Goal: Information Seeking & Learning: Learn about a topic

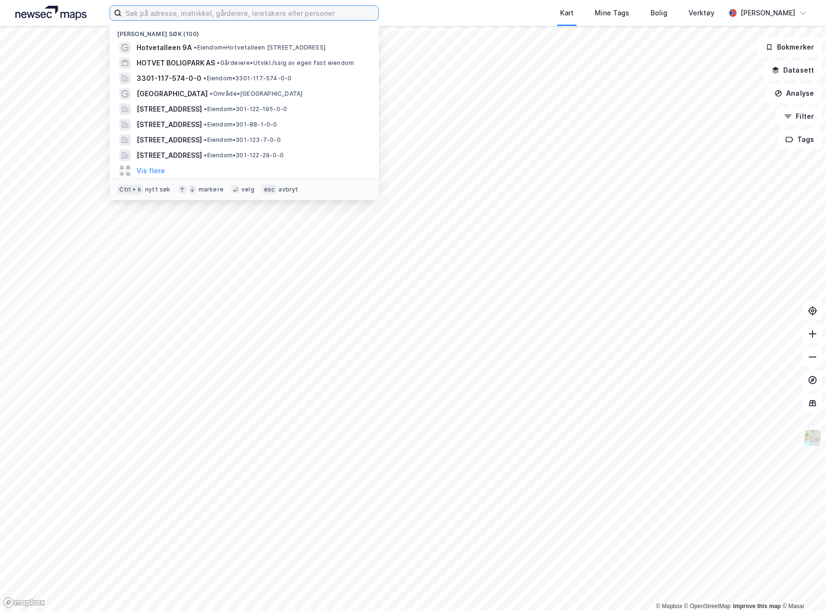
click at [166, 14] on input at bounding box center [250, 13] width 257 height 14
click at [793, 51] on button "Bokmerker" at bounding box center [790, 47] width 65 height 19
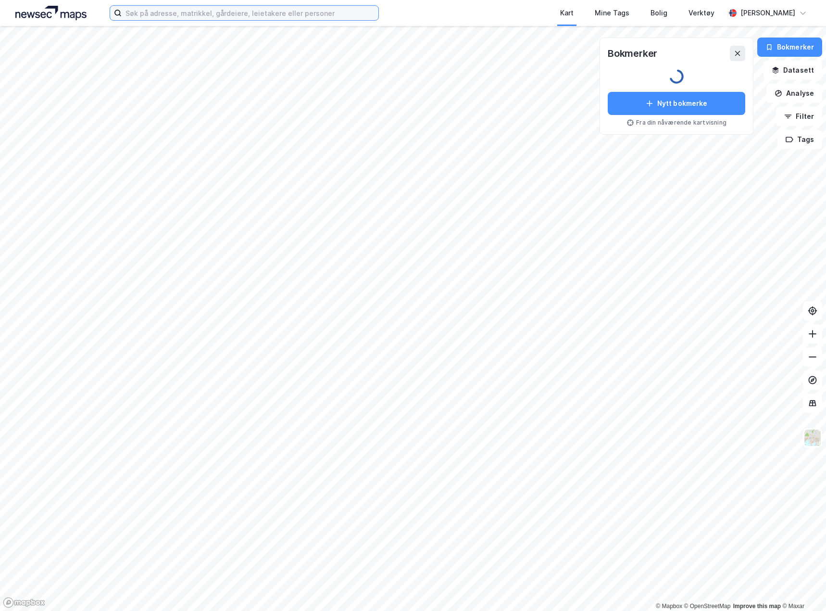
click at [191, 18] on input at bounding box center [250, 13] width 257 height 14
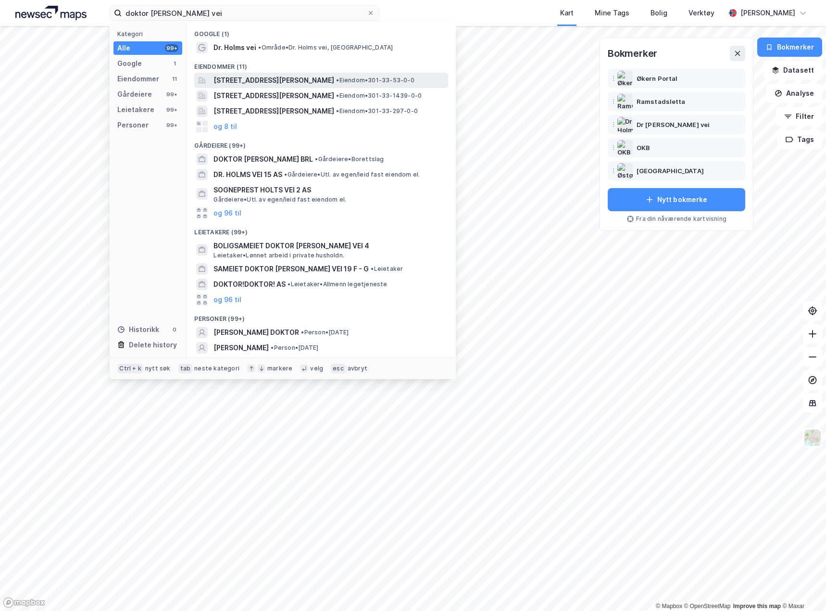
click at [281, 81] on span "[STREET_ADDRESS][PERSON_NAME]" at bounding box center [274, 81] width 121 height 12
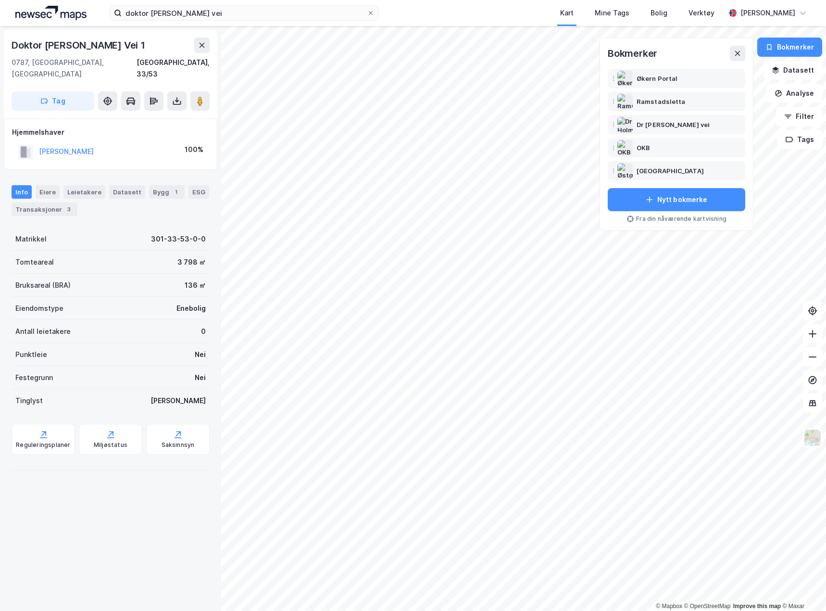
click at [94, 558] on div "Doktor [PERSON_NAME] Vei 1 [GEOGRAPHIC_DATA], 33/53 Tag Hjemmelshaver [PERSON_N…" at bounding box center [110, 318] width 221 height 585
click at [743, 49] on button at bounding box center [737, 53] width 15 height 15
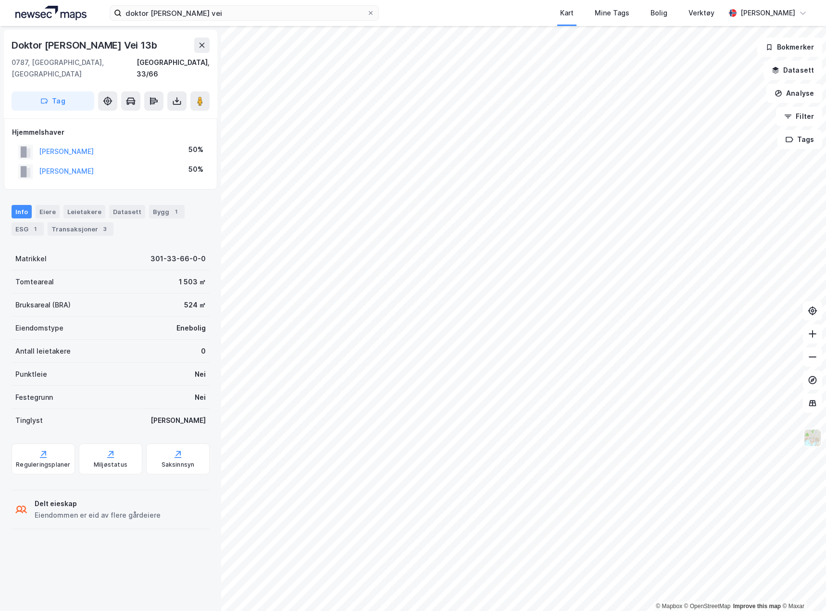
click at [813, 443] on img at bounding box center [813, 438] width 18 height 18
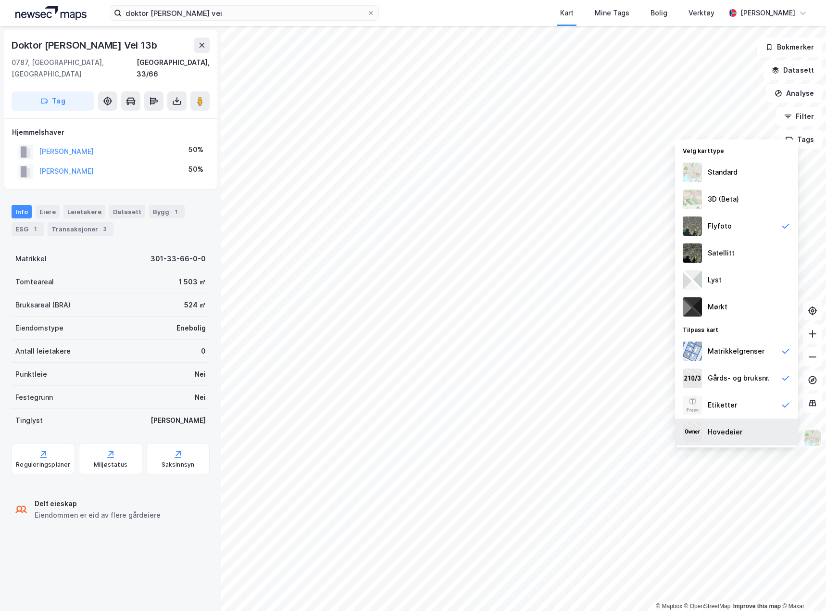
click at [741, 430] on div "Hovedeier" at bounding box center [725, 432] width 35 height 12
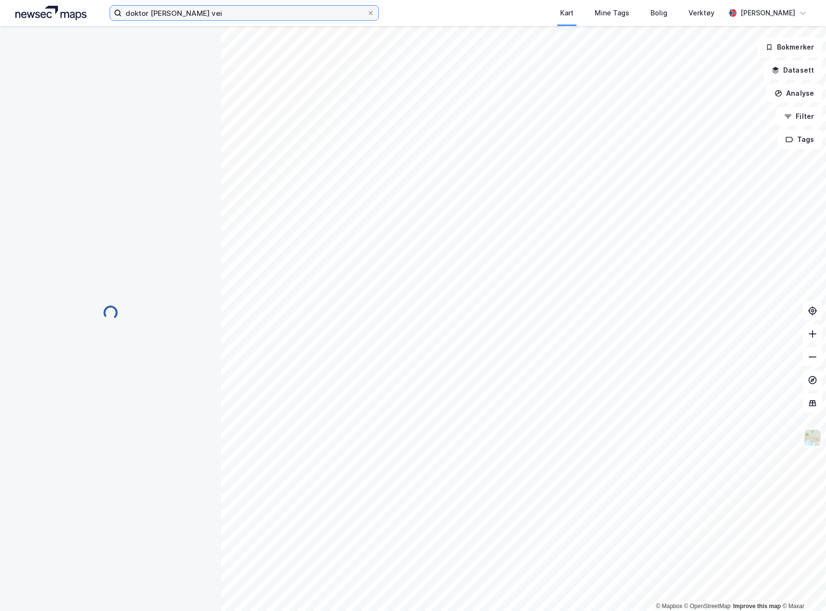
click at [211, 12] on input "doktor [PERSON_NAME] vei" at bounding box center [244, 13] width 245 height 14
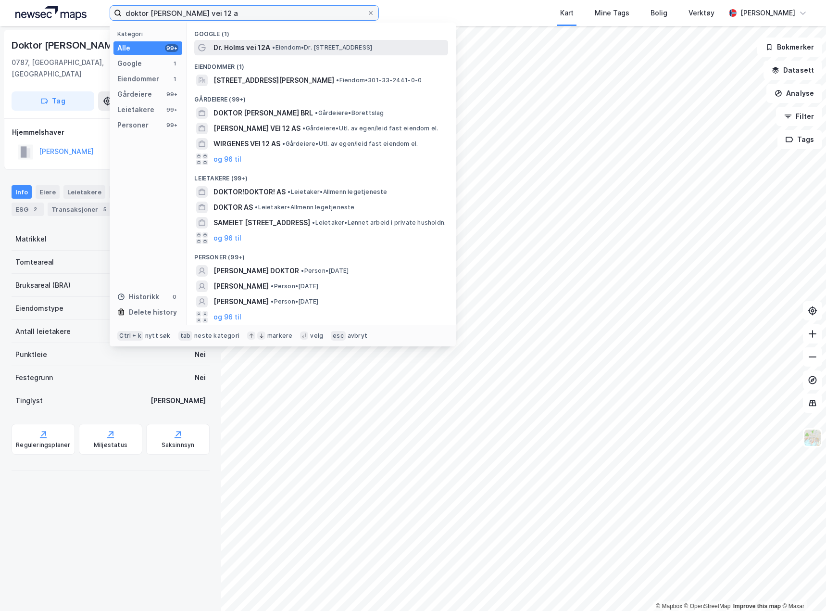
type input "doktor [PERSON_NAME] vei 12 a"
click at [283, 48] on span "• Eiendom • Dr. [STREET_ADDRESS]" at bounding box center [322, 48] width 100 height 8
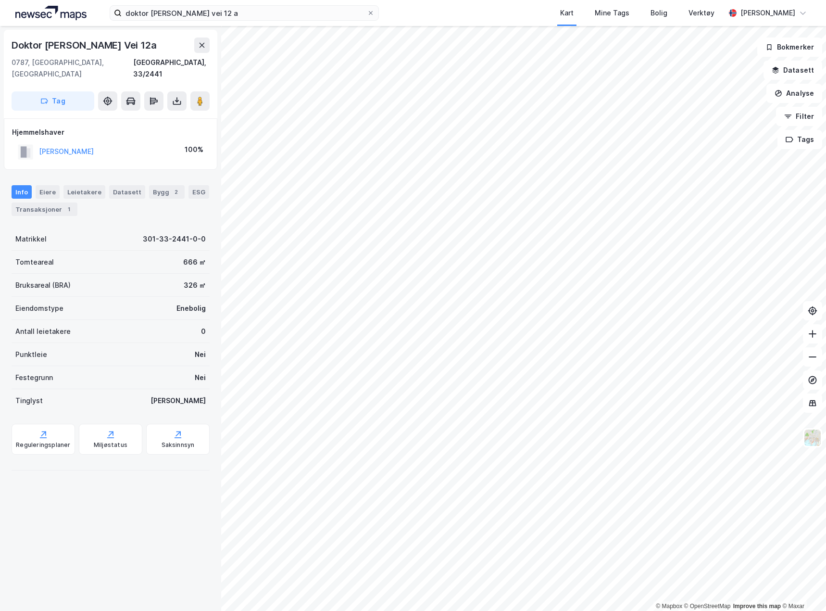
click at [90, 56] on div "[STREET_ADDRESS][PERSON_NAME], 33/2441" at bounding box center [111, 59] width 198 height 42
click at [96, 585] on div "[STREET_ADDRESS][PERSON_NAME], 33/2441 Tag Hjemmelshaver [PERSON_NAME] 100% Inf…" at bounding box center [110, 318] width 221 height 585
